Goal: Task Accomplishment & Management: Manage account settings

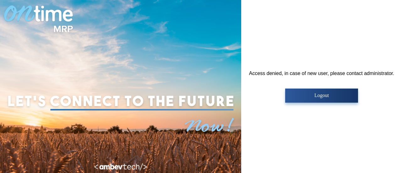
drag, startPoint x: 0, startPoint y: 0, endPoint x: 210, endPoint y: 156, distance: 261.6
click at [314, 101] on button "Logout" at bounding box center [321, 96] width 73 height 14
click at [334, 93] on p "Logout" at bounding box center [321, 96] width 69 height 6
